Goal: Task Accomplishment & Management: Use online tool/utility

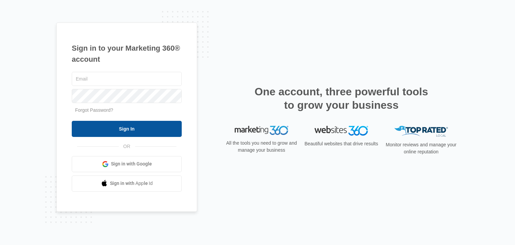
type input "[EMAIL_ADDRESS][DOMAIN_NAME]"
click at [158, 131] on input "Sign In" at bounding box center [127, 129] width 110 height 16
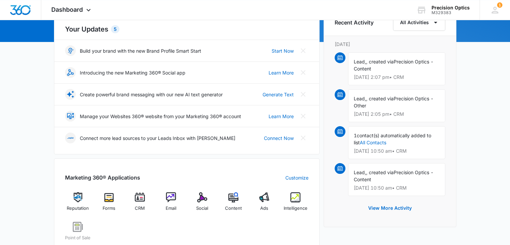
scroll to position [201, 0]
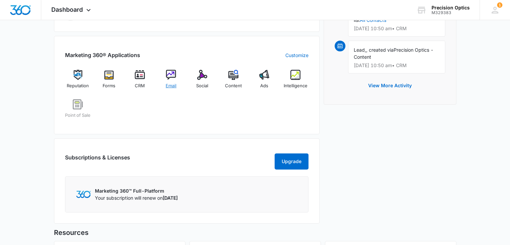
click at [170, 78] on img at bounding box center [171, 75] width 10 height 10
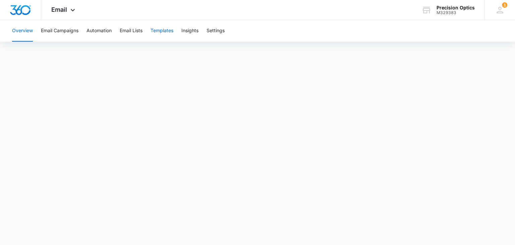
click at [163, 30] on button "Templates" at bounding box center [162, 30] width 23 height 21
